Goal: Task Accomplishment & Management: Manage account settings

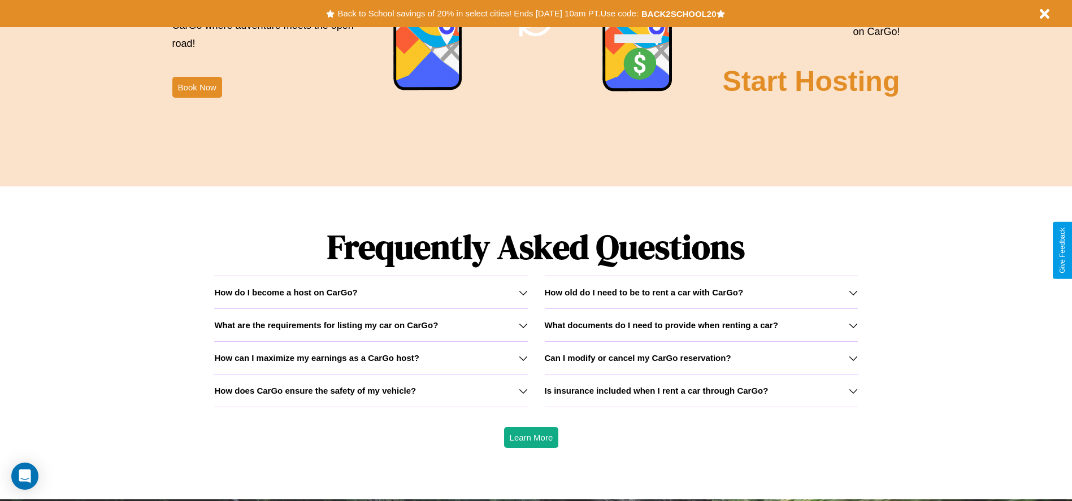
scroll to position [1621, 0]
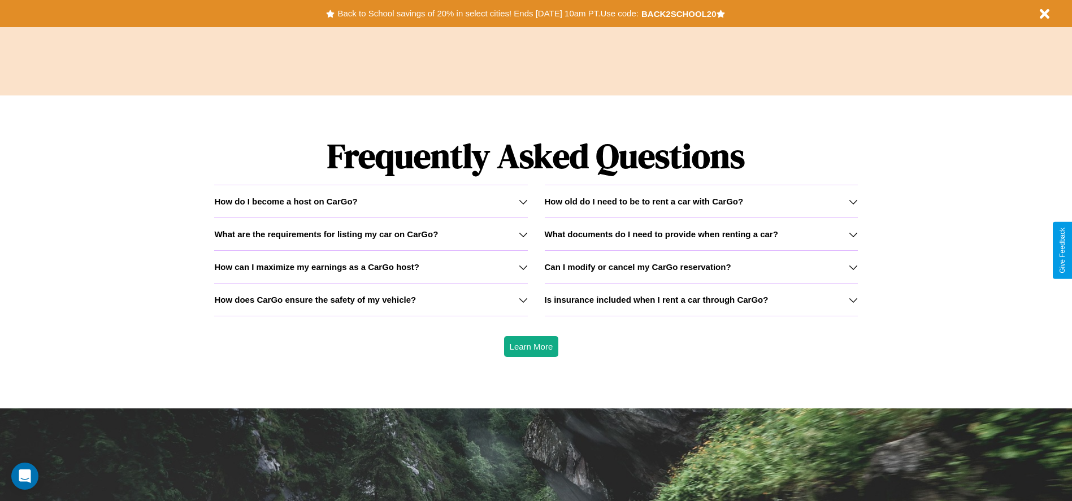
click at [700, 234] on h3 "What documents do I need to provide when renting a car?" at bounding box center [661, 234] width 233 height 10
click at [371, 299] on h3 "How does CarGo ensure the safety of my vehicle?" at bounding box center [315, 300] width 202 height 10
click at [852, 234] on icon at bounding box center [852, 234] width 9 height 9
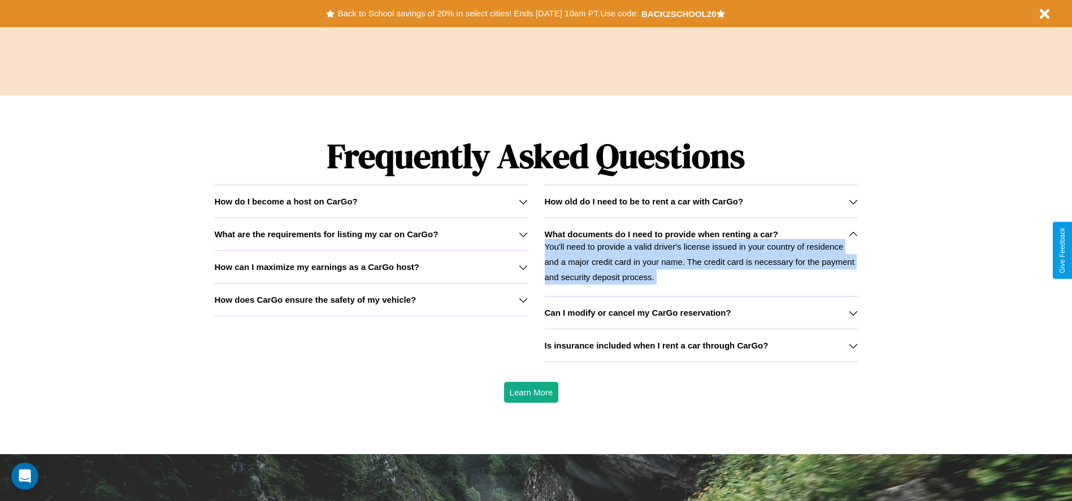
click at [371, 267] on h3 "How can I maximize my earnings as a CarGo host?" at bounding box center [316, 267] width 205 height 10
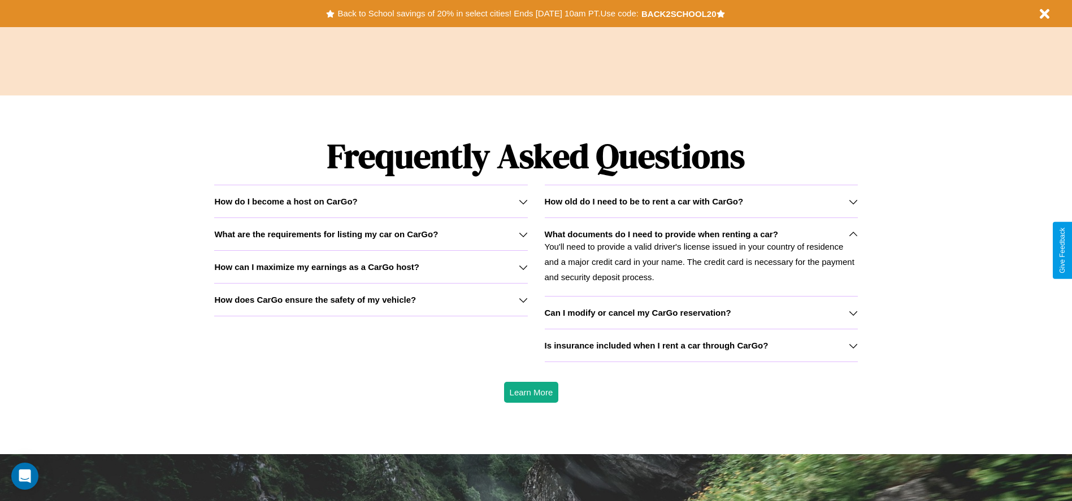
click at [523, 299] on icon at bounding box center [523, 299] width 9 height 9
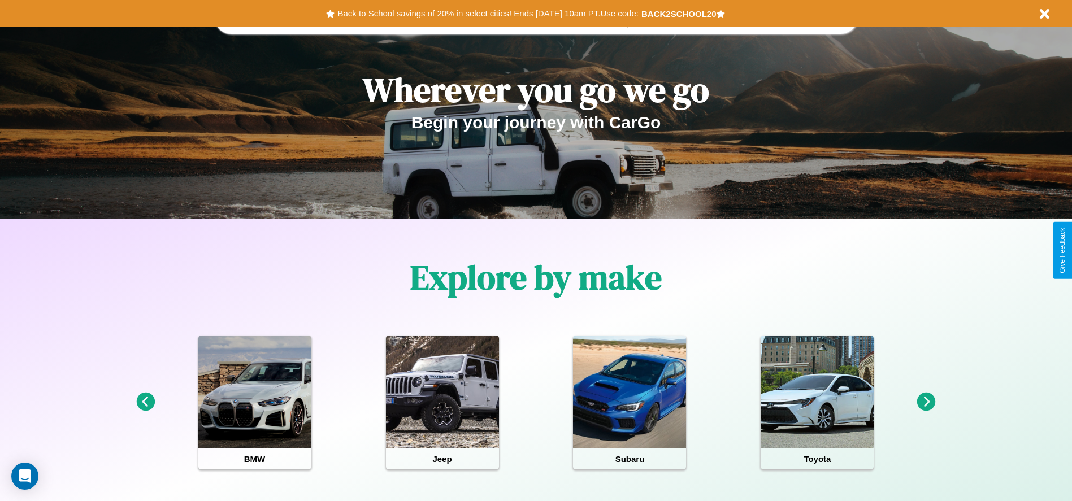
scroll to position [0, 0]
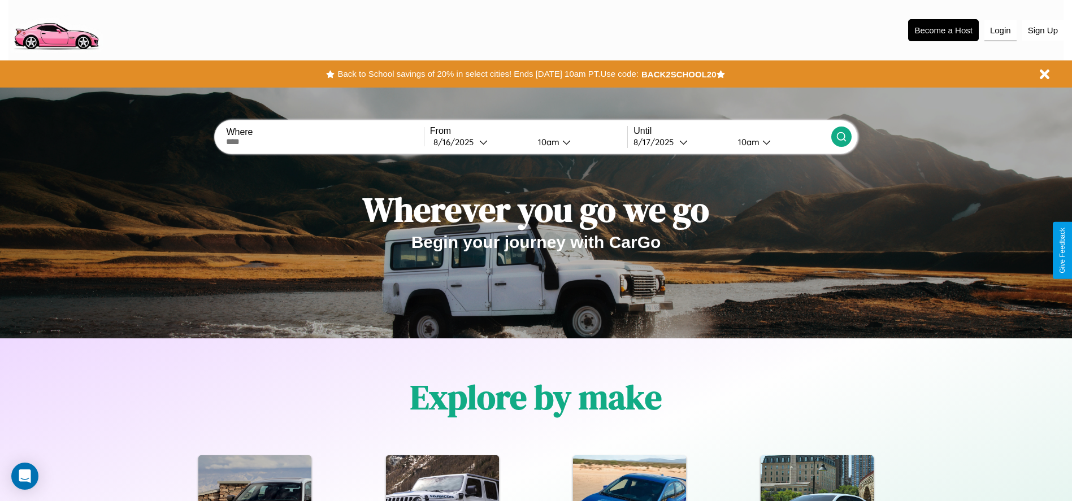
click at [1000, 30] on button "Login" at bounding box center [1000, 30] width 32 height 21
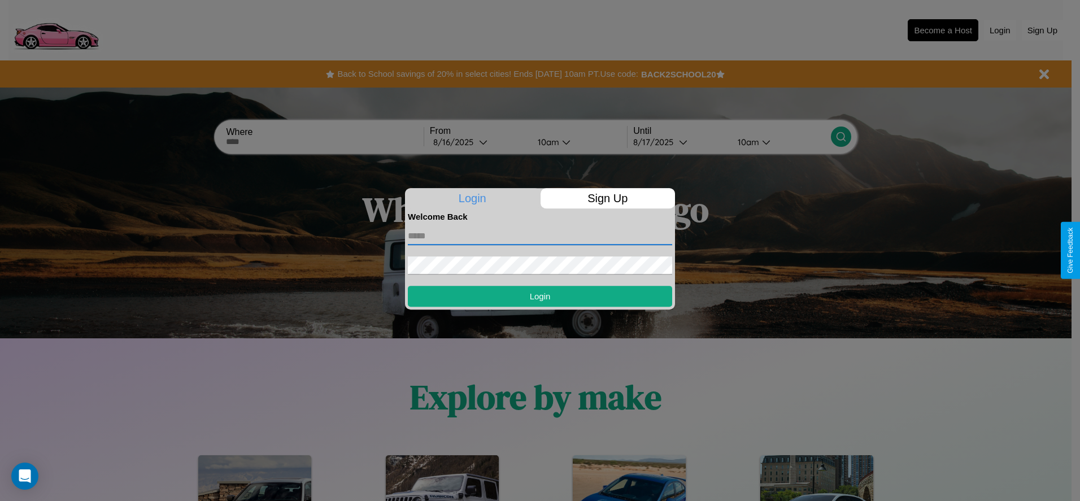
click at [540, 236] on input "text" at bounding box center [540, 236] width 264 height 18
type input "**********"
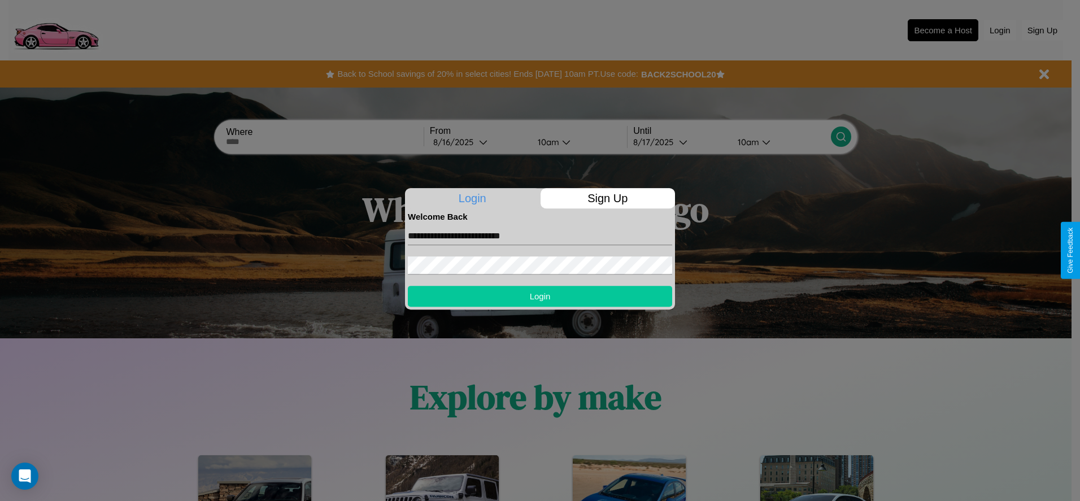
click at [540, 296] on button "Login" at bounding box center [540, 296] width 264 height 21
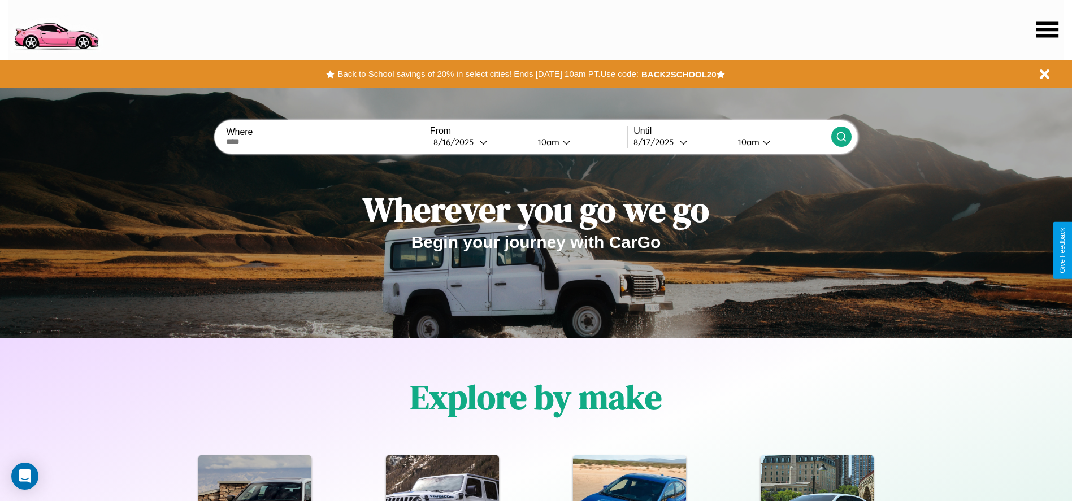
click at [1047, 29] on icon at bounding box center [1047, 29] width 22 height 16
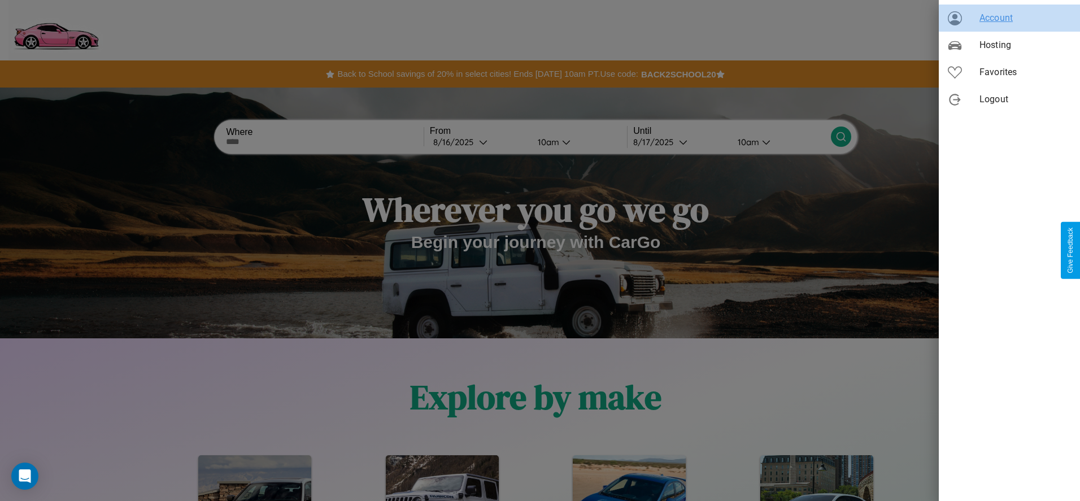
click at [1009, 18] on span "Account" at bounding box center [1026, 18] width 92 height 14
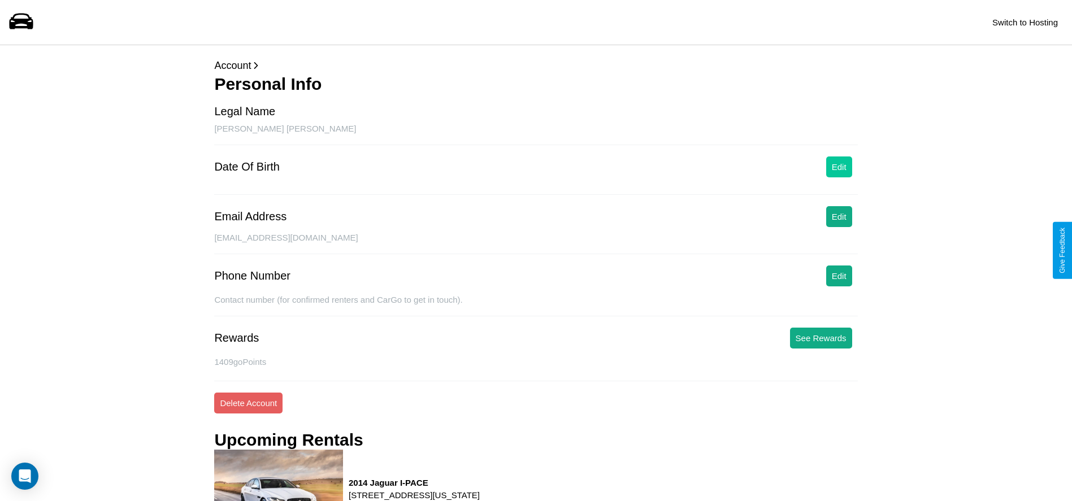
click at [838, 167] on button "Edit" at bounding box center [839, 166] width 26 height 21
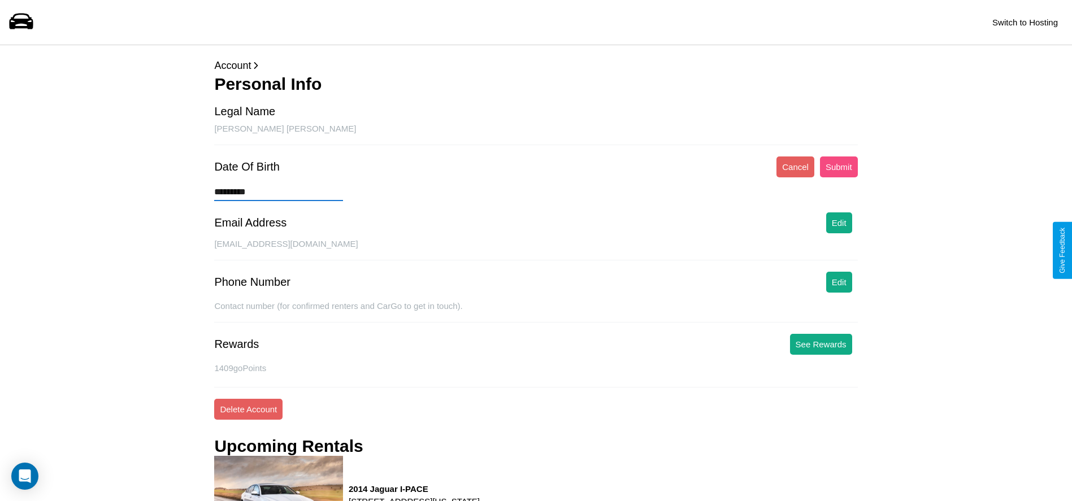
type input "*********"
click at [838, 167] on button "Submit" at bounding box center [839, 166] width 38 height 21
